Goal: Information Seeking & Learning: Find specific fact

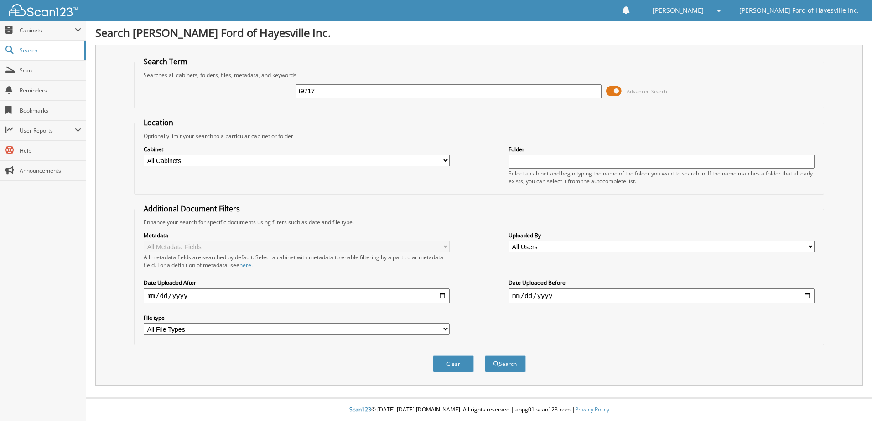
type input "t9717"
click at [485, 356] on button "Search" at bounding box center [505, 364] width 41 height 17
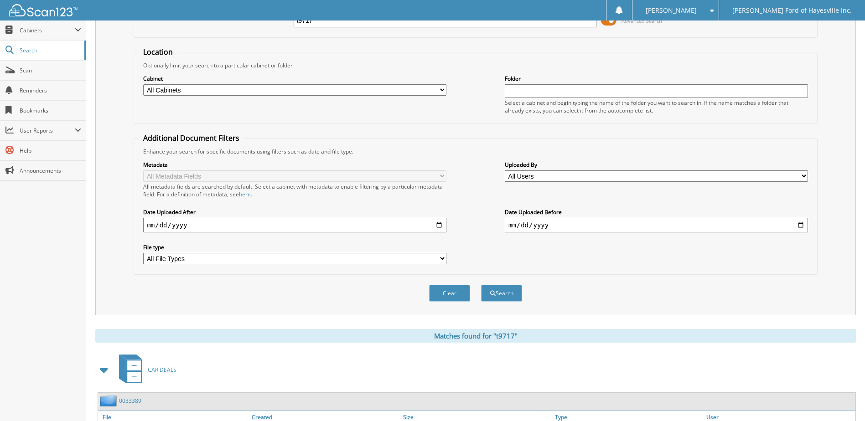
scroll to position [228, 0]
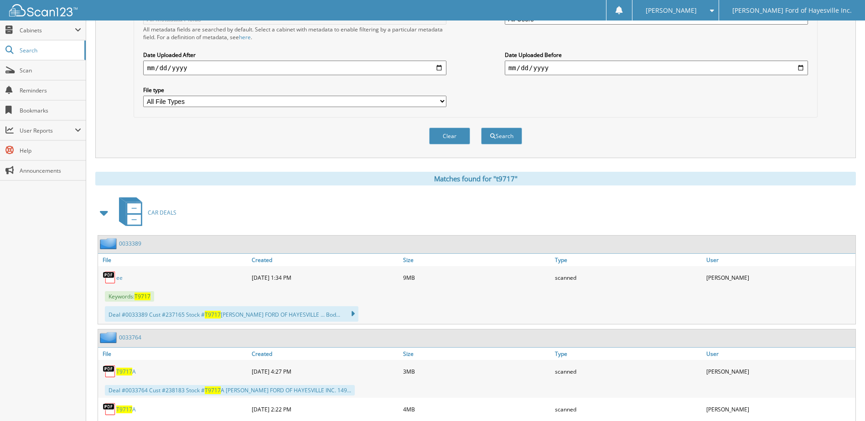
click at [120, 280] on link "ee" at bounding box center [119, 278] width 6 height 8
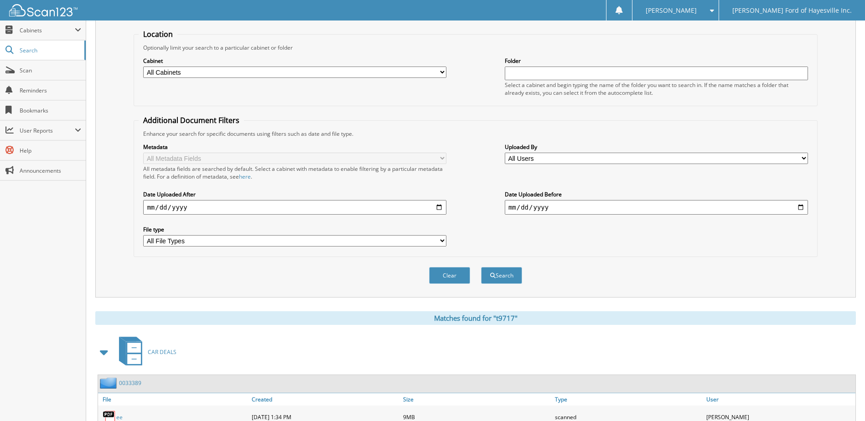
scroll to position [0, 0]
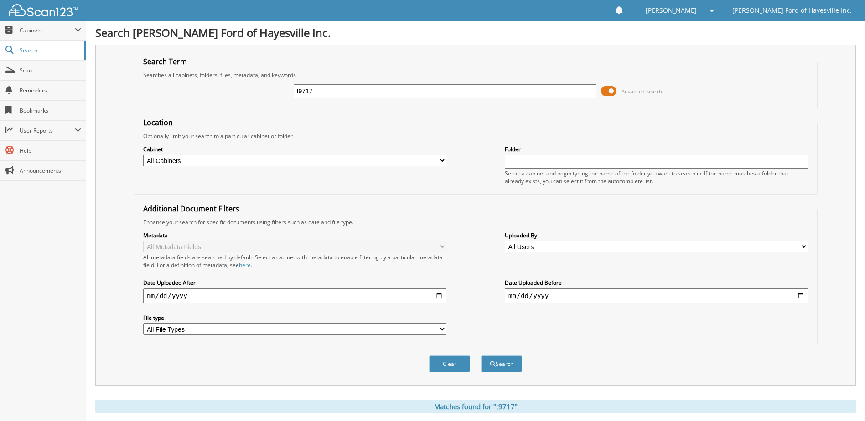
click at [317, 90] on input "t9717" at bounding box center [445, 91] width 303 height 14
type input "t9719"
click at [481, 356] on button "Search" at bounding box center [501, 364] width 41 height 17
